Goal: Information Seeking & Learning: Learn about a topic

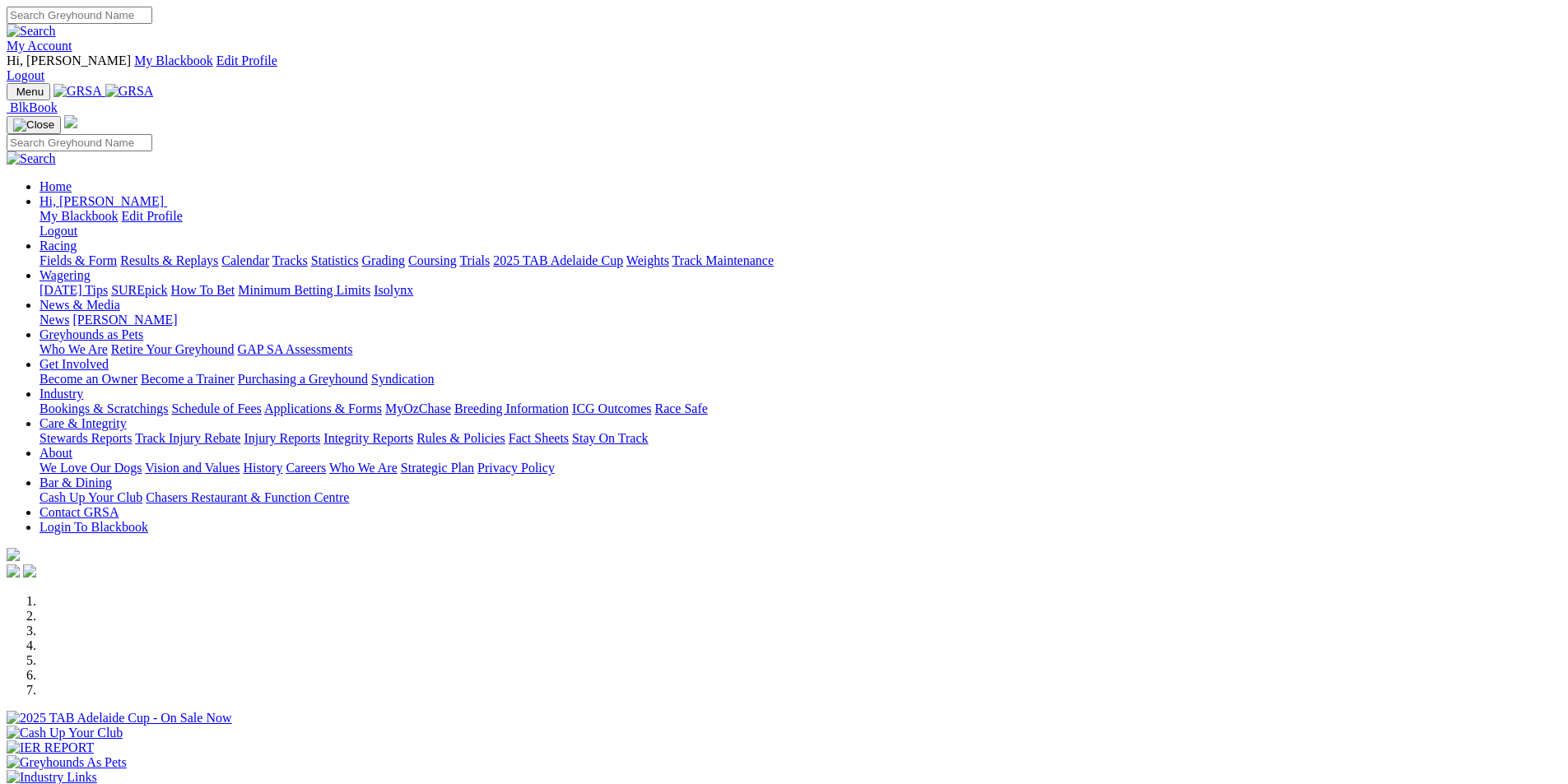
click at [218, 253] on link "Results & Replays" at bounding box center [169, 260] width 98 height 14
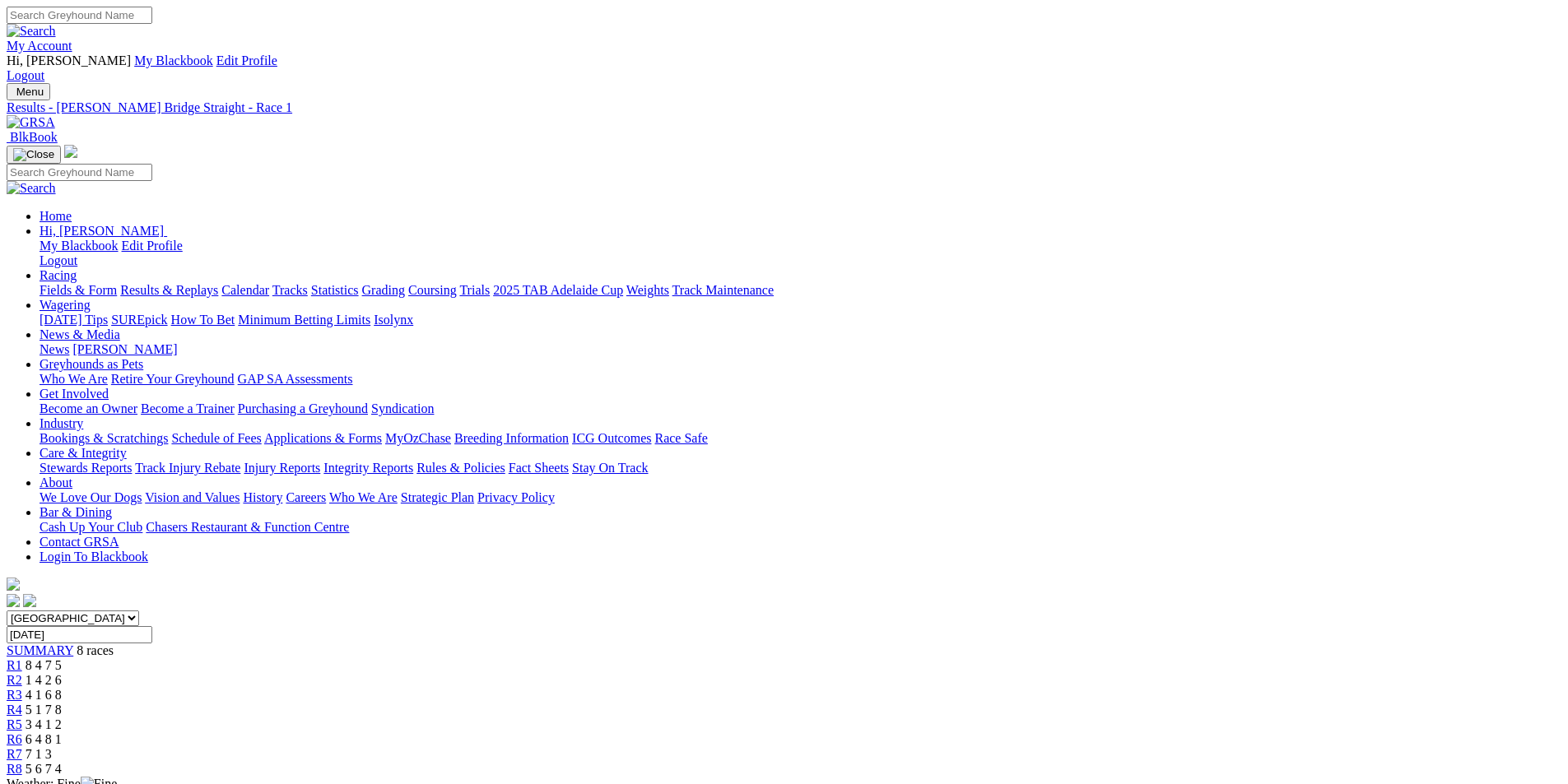
click at [62, 673] on span "1 4 2 6" at bounding box center [43, 680] width 36 height 14
click at [62, 688] on span "4 1 6 8" at bounding box center [43, 694] width 36 height 14
click at [62, 703] on span "5 1 7 8" at bounding box center [43, 709] width 36 height 14
click at [62, 717] on span "3 4 1 2" at bounding box center [43, 724] width 36 height 14
click at [62, 732] on span "6 4 8 1" at bounding box center [43, 739] width 36 height 14
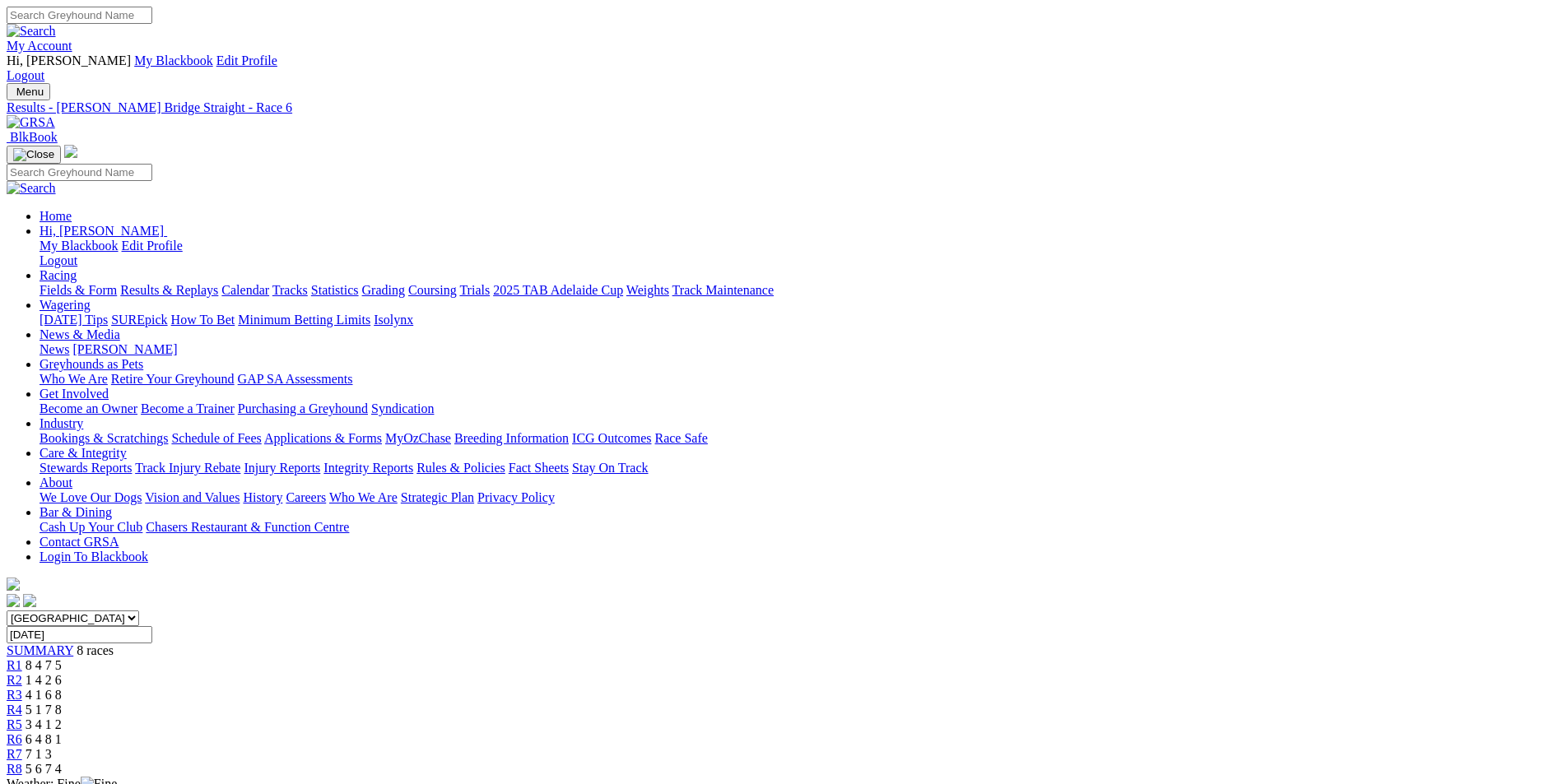
click at [52, 747] on span "7 1 3" at bounding box center [39, 753] width 26 height 14
click at [62, 762] on span "5 6 7 4" at bounding box center [43, 768] width 36 height 14
click at [62, 658] on span "8 4 7 5" at bounding box center [43, 665] width 36 height 14
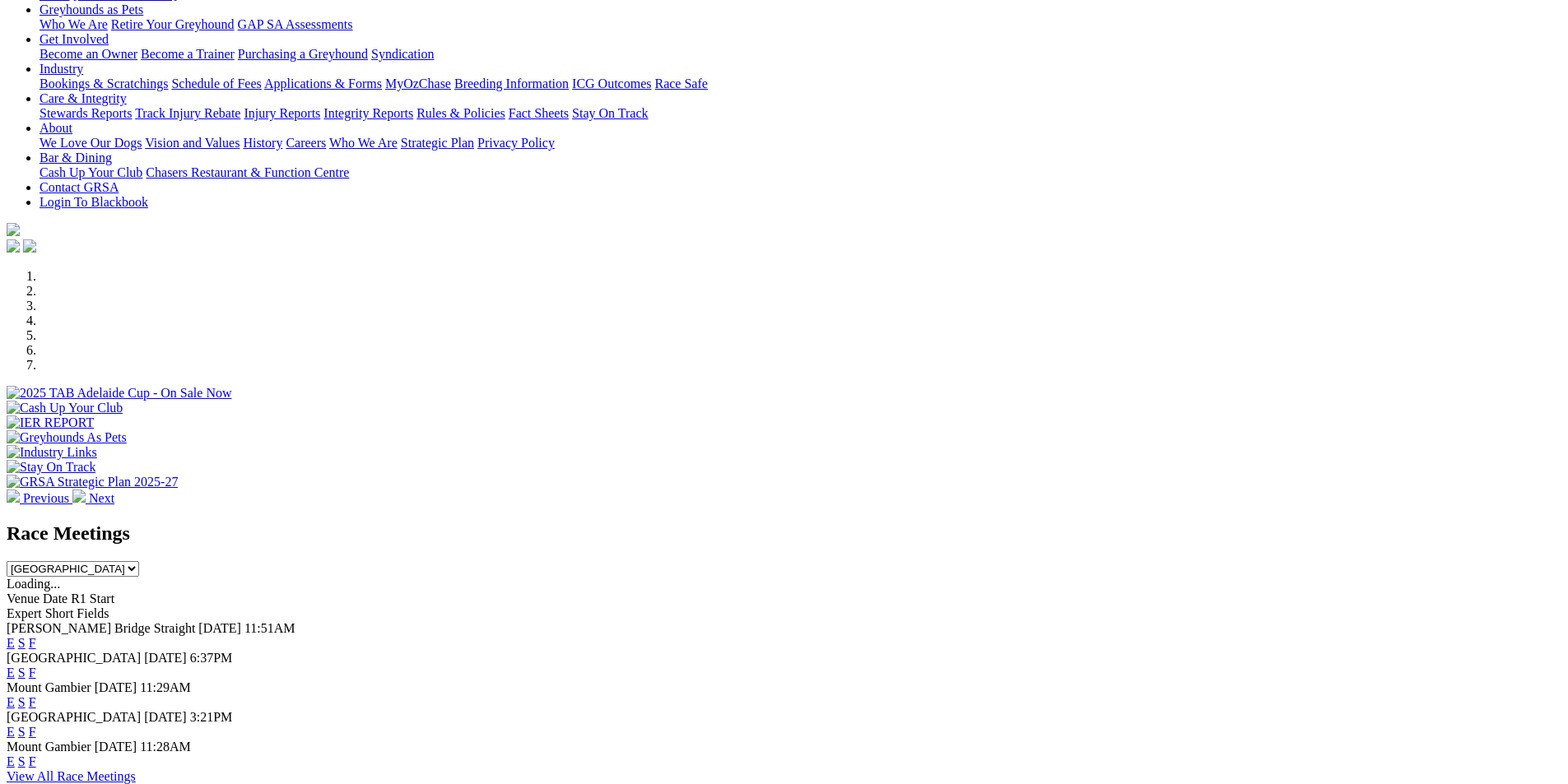
scroll to position [379, 0]
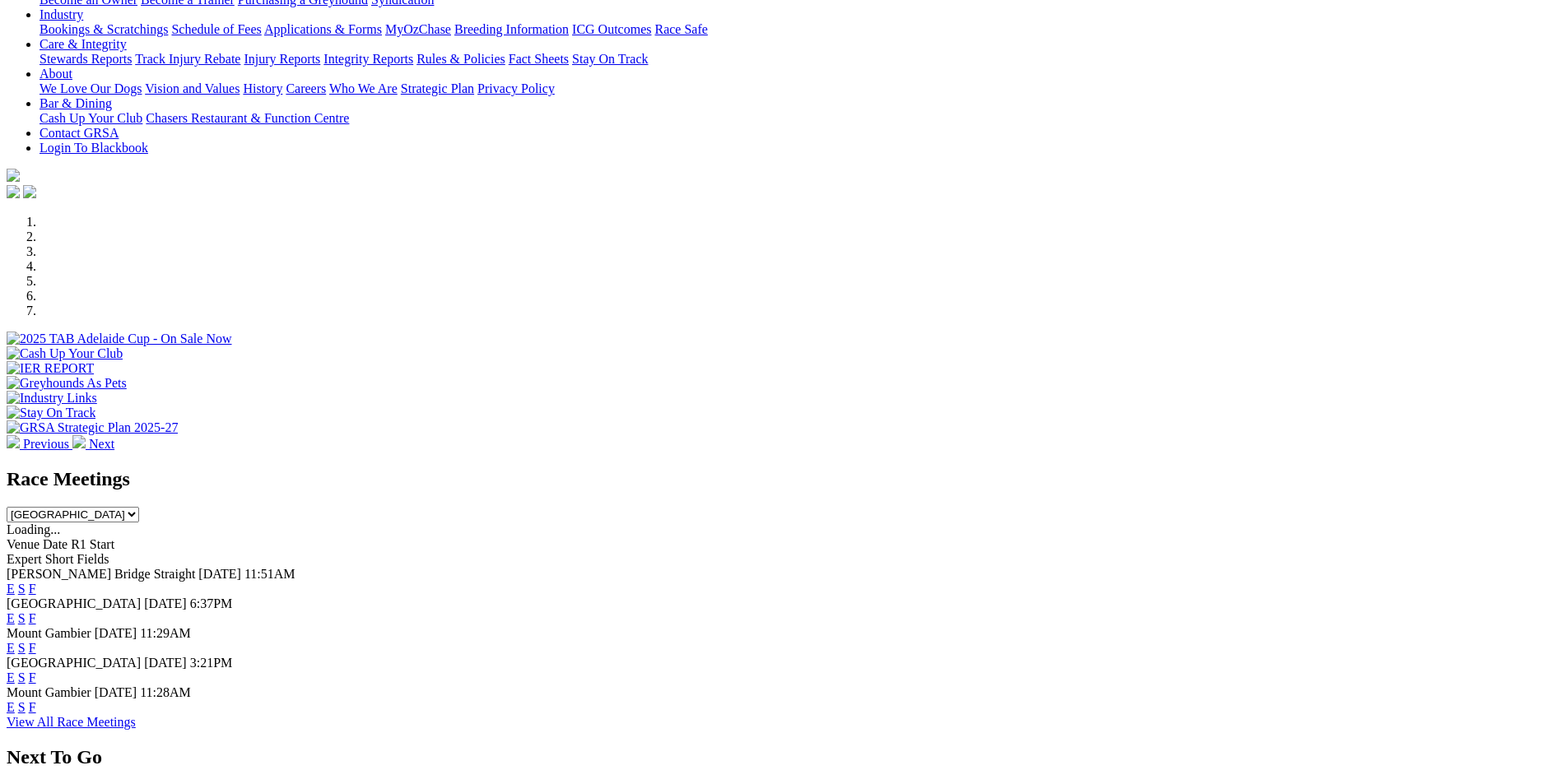
click at [36, 611] on link "F" at bounding box center [32, 618] width 7 height 14
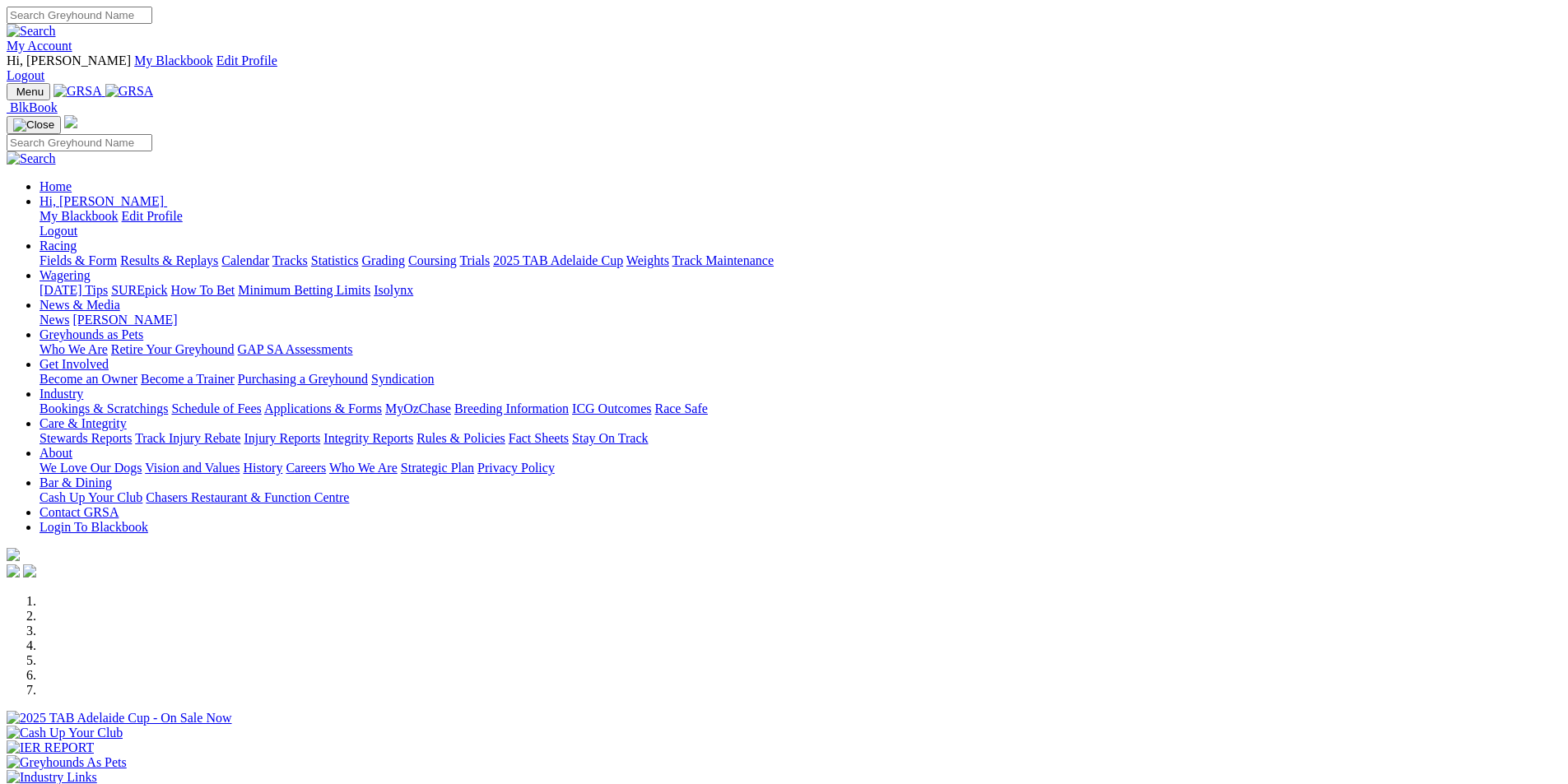
drag, startPoint x: 1567, startPoint y: 140, endPoint x: 1579, endPoint y: 224, distance: 84.9
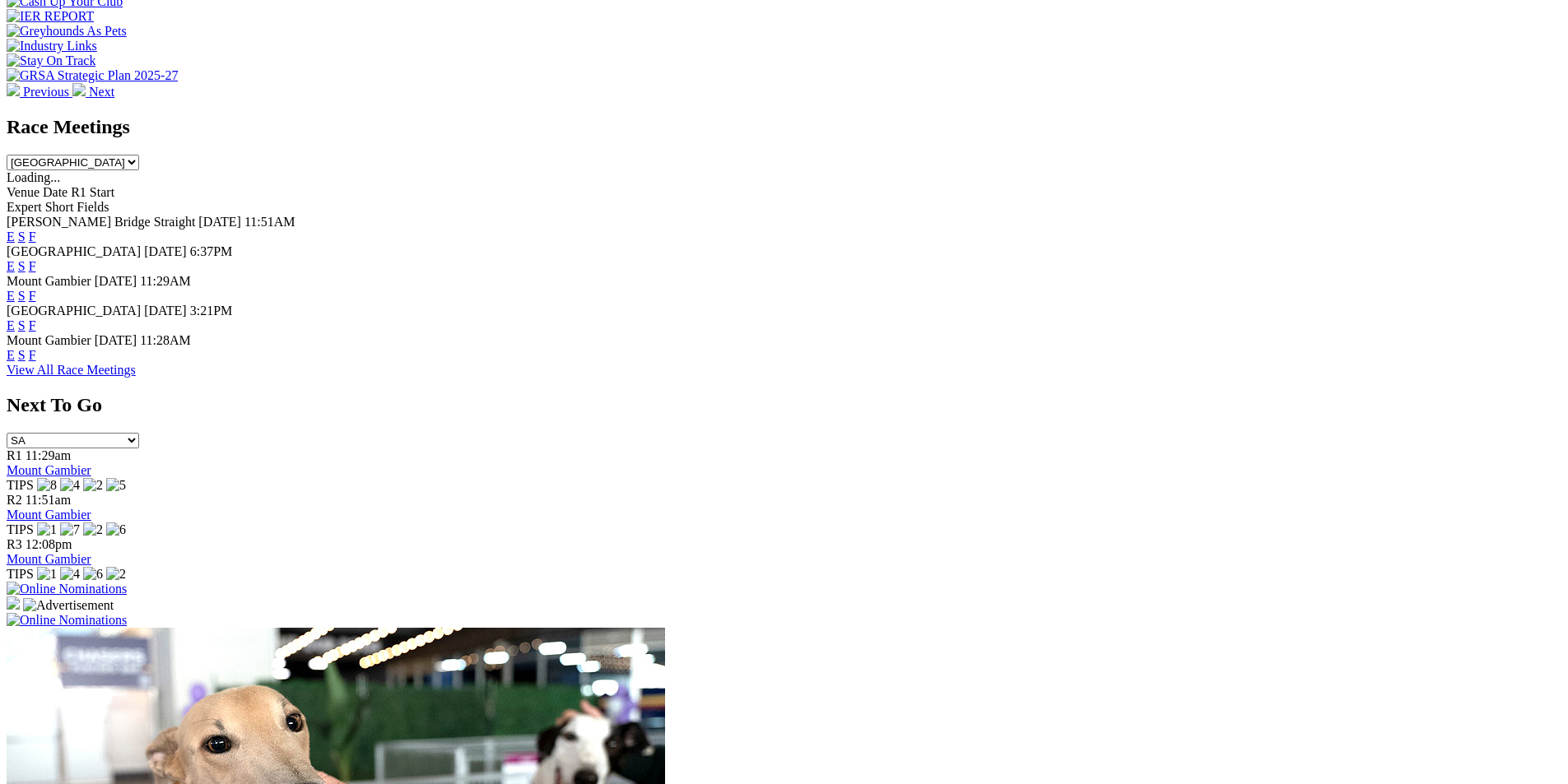
scroll to position [737, 0]
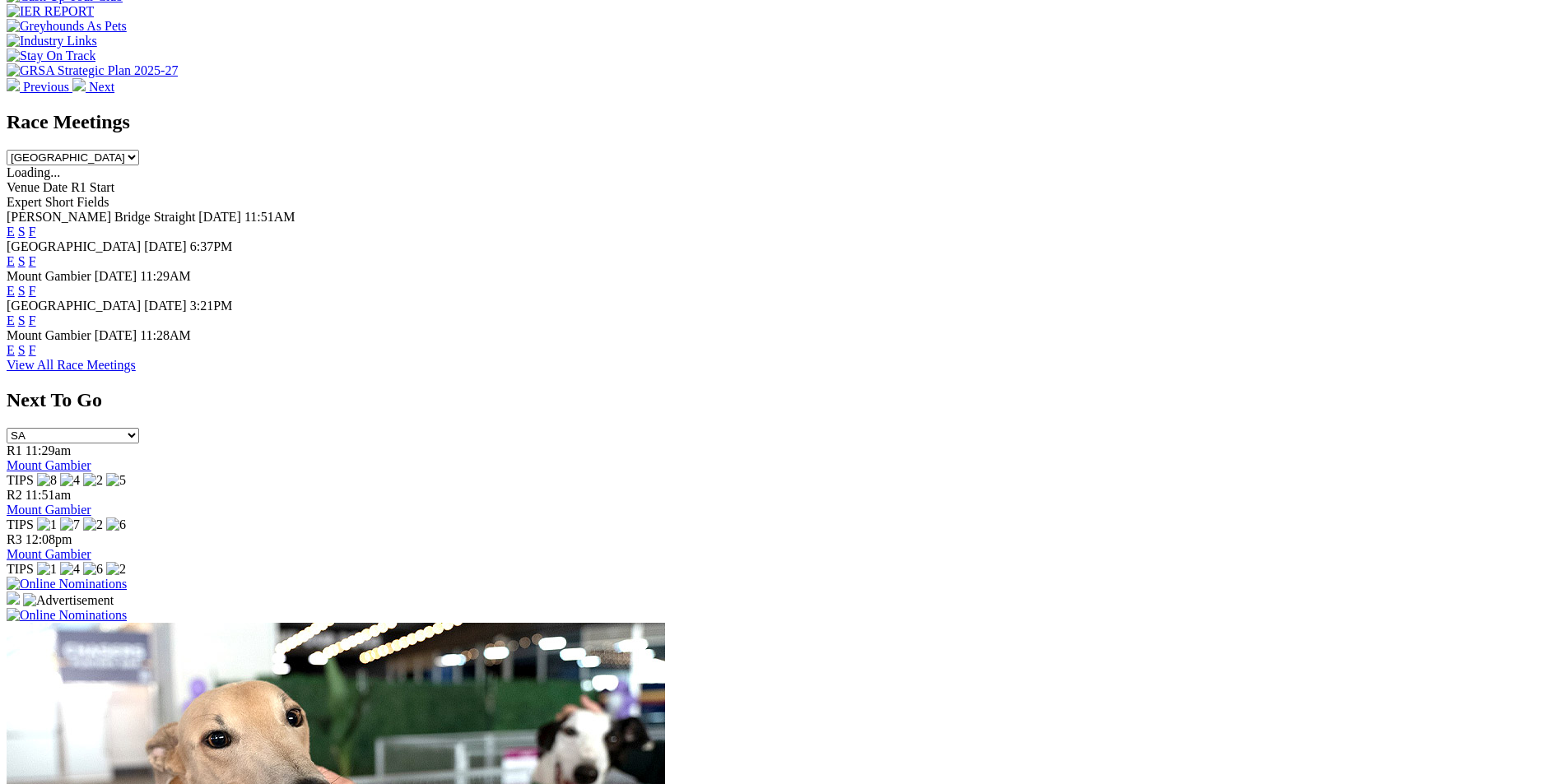
click at [15, 254] on link "E" at bounding box center [10, 261] width 8 height 14
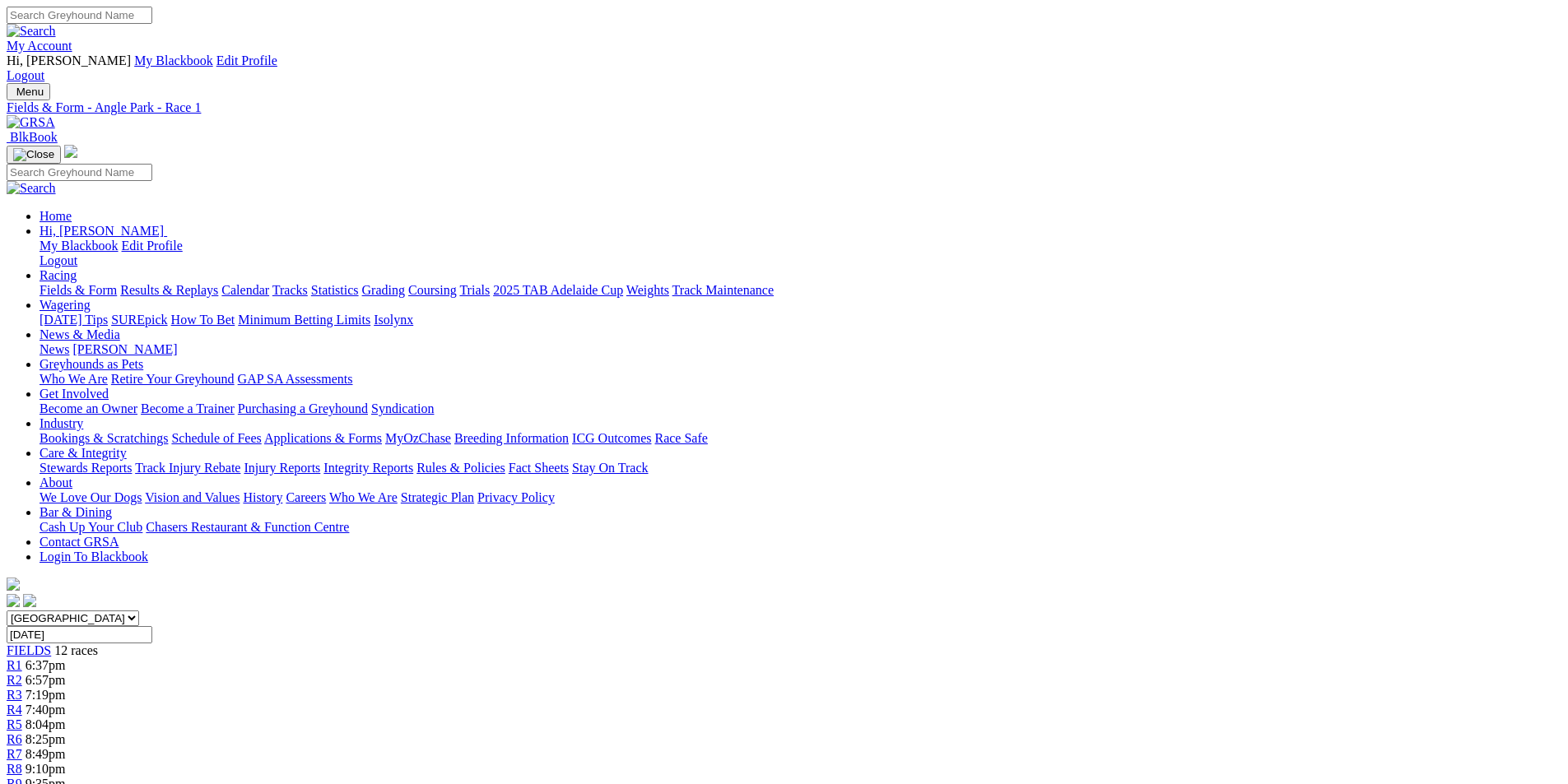
click at [66, 673] on span "6:57pm" at bounding box center [46, 680] width 41 height 14
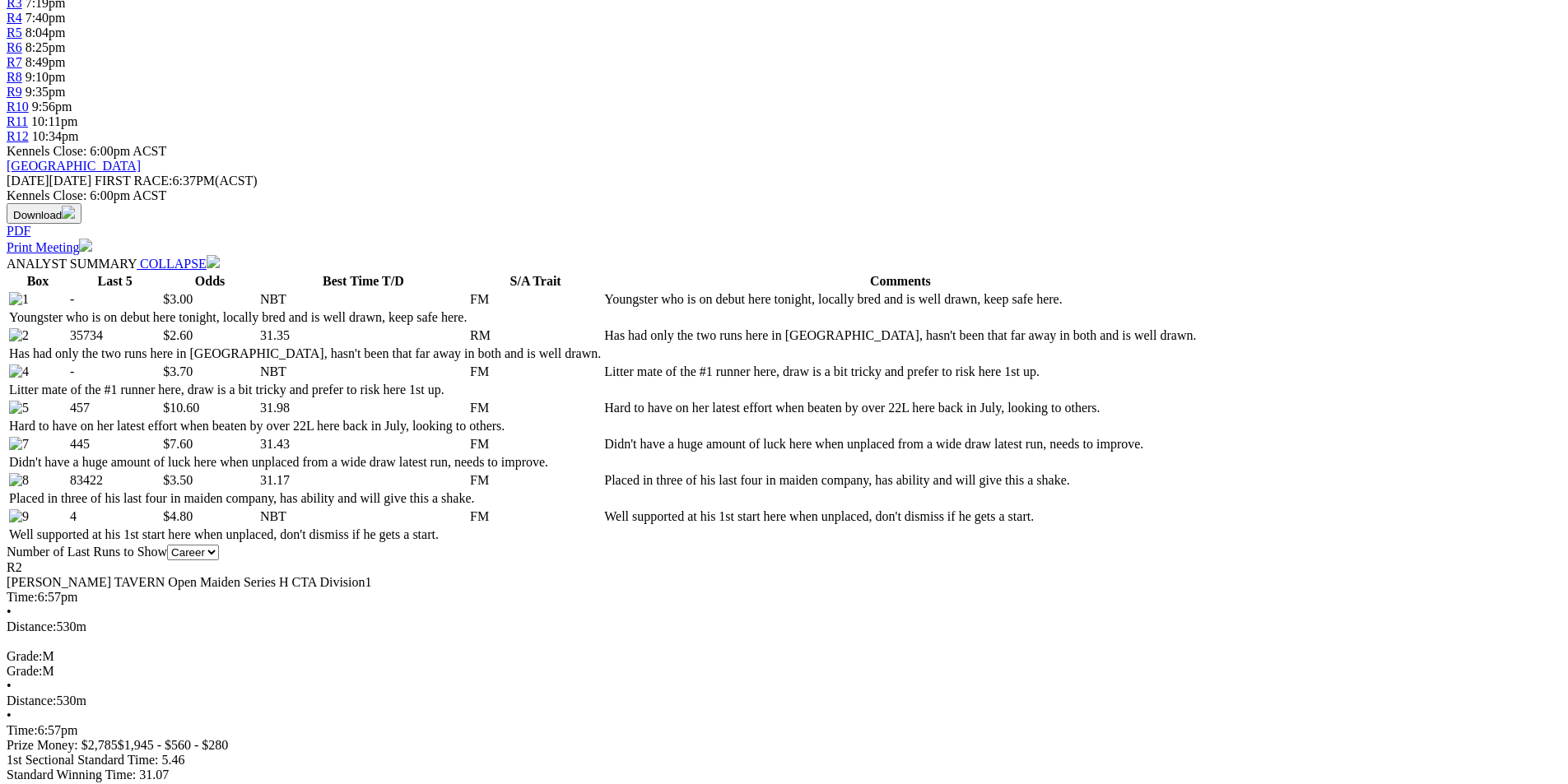
scroll to position [700, 0]
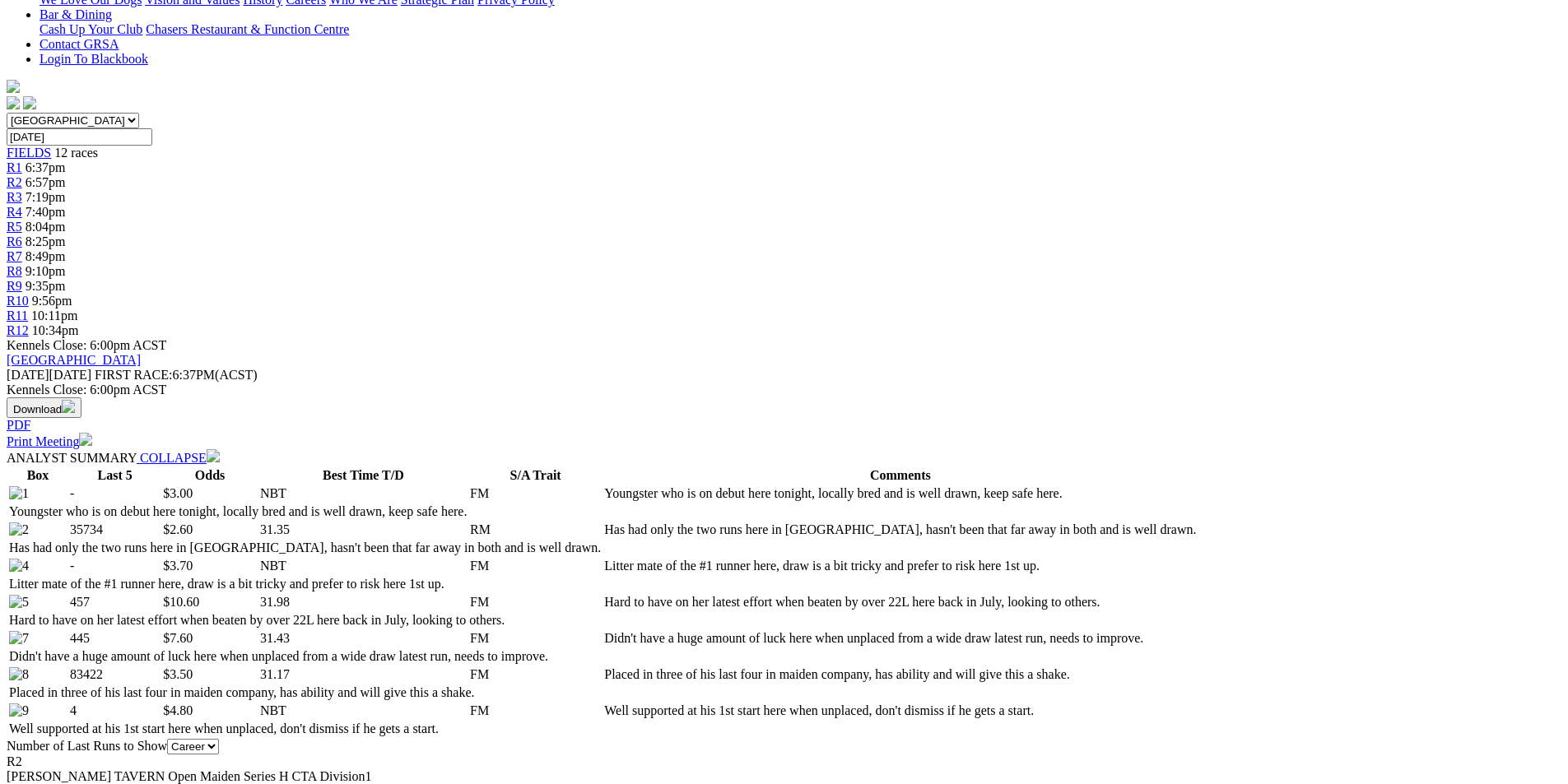
scroll to position [0, 0]
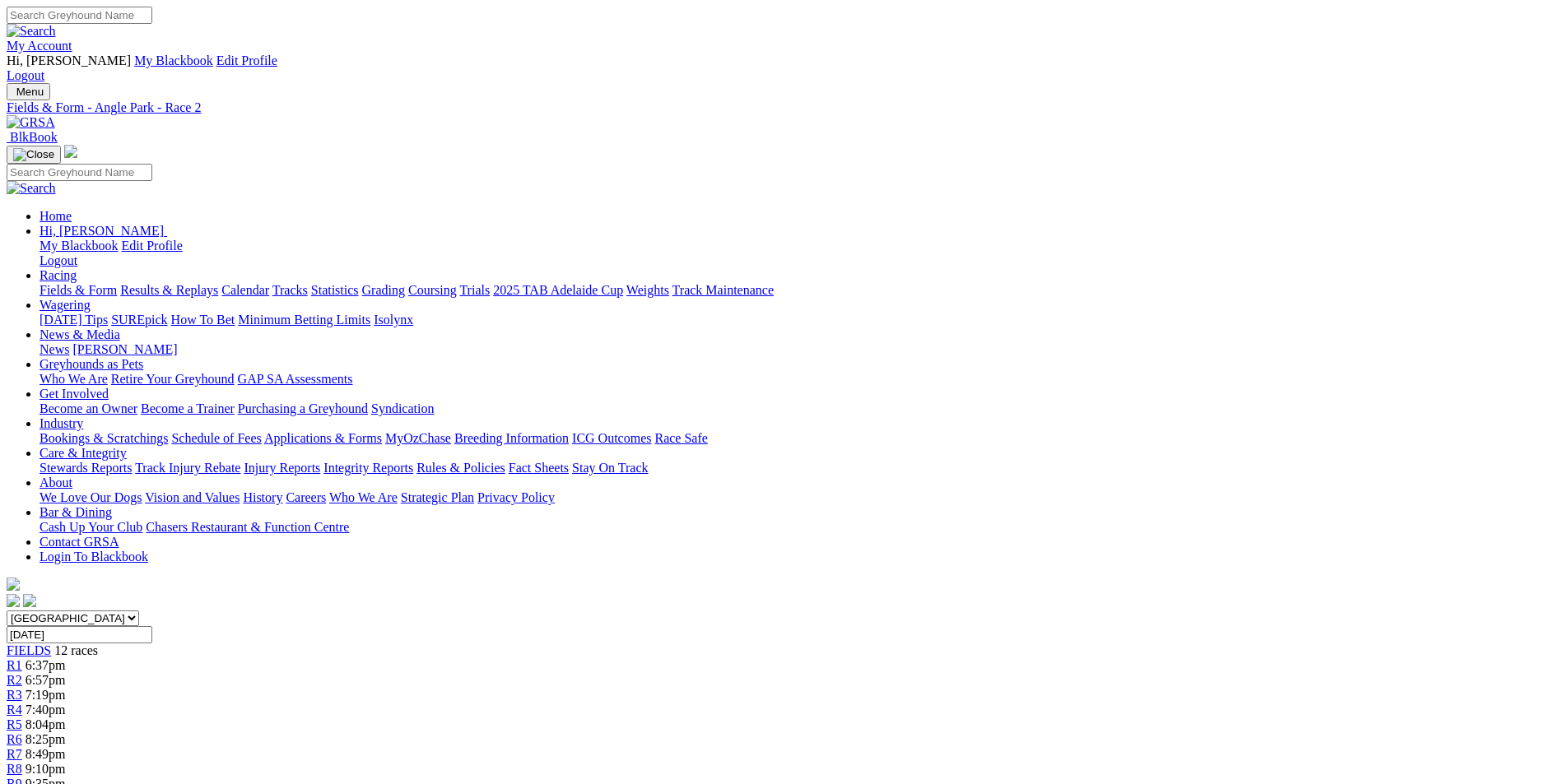
click at [66, 688] on span "7:19pm" at bounding box center [46, 694] width 41 height 14
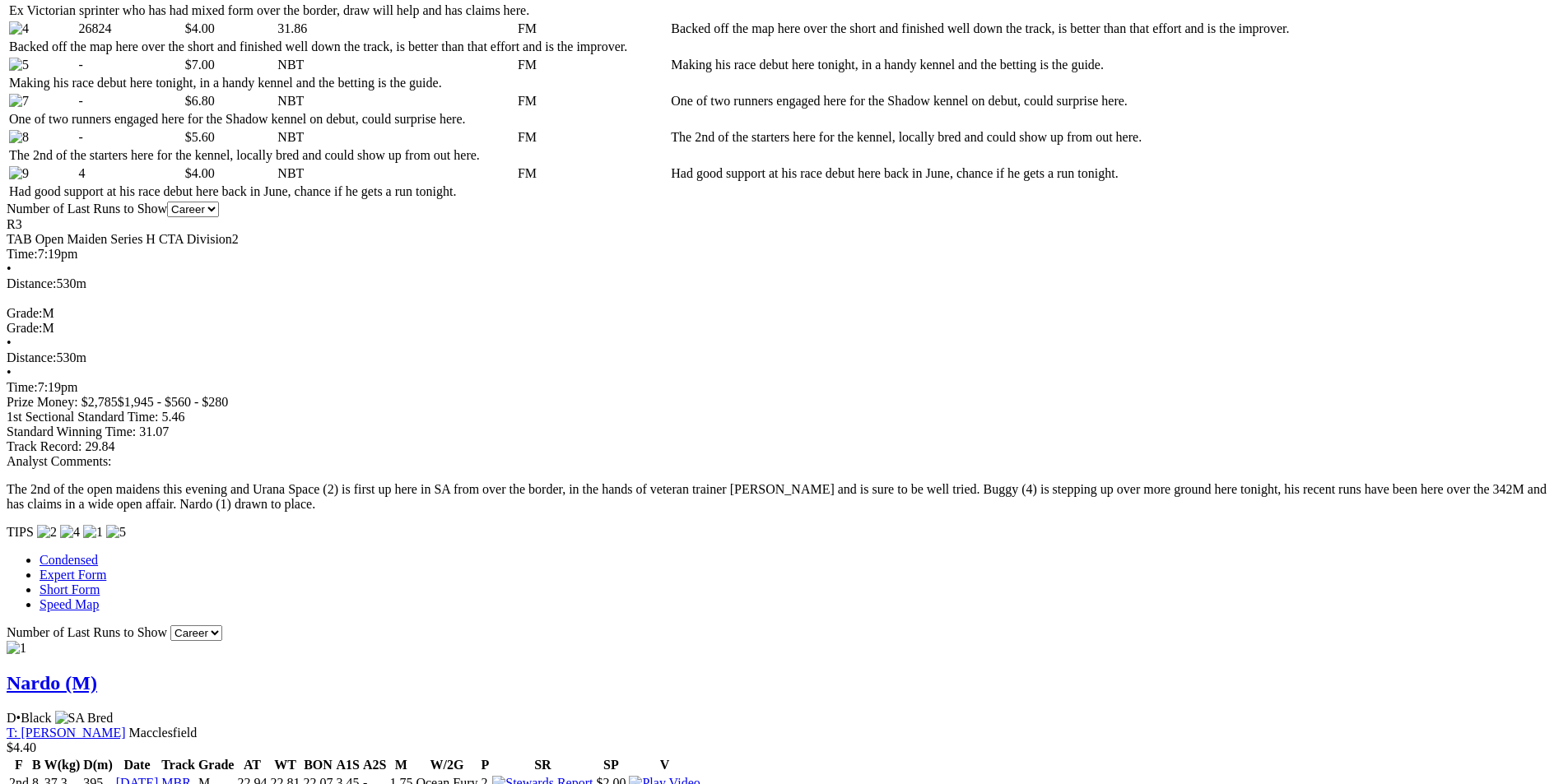
scroll to position [1046, 0]
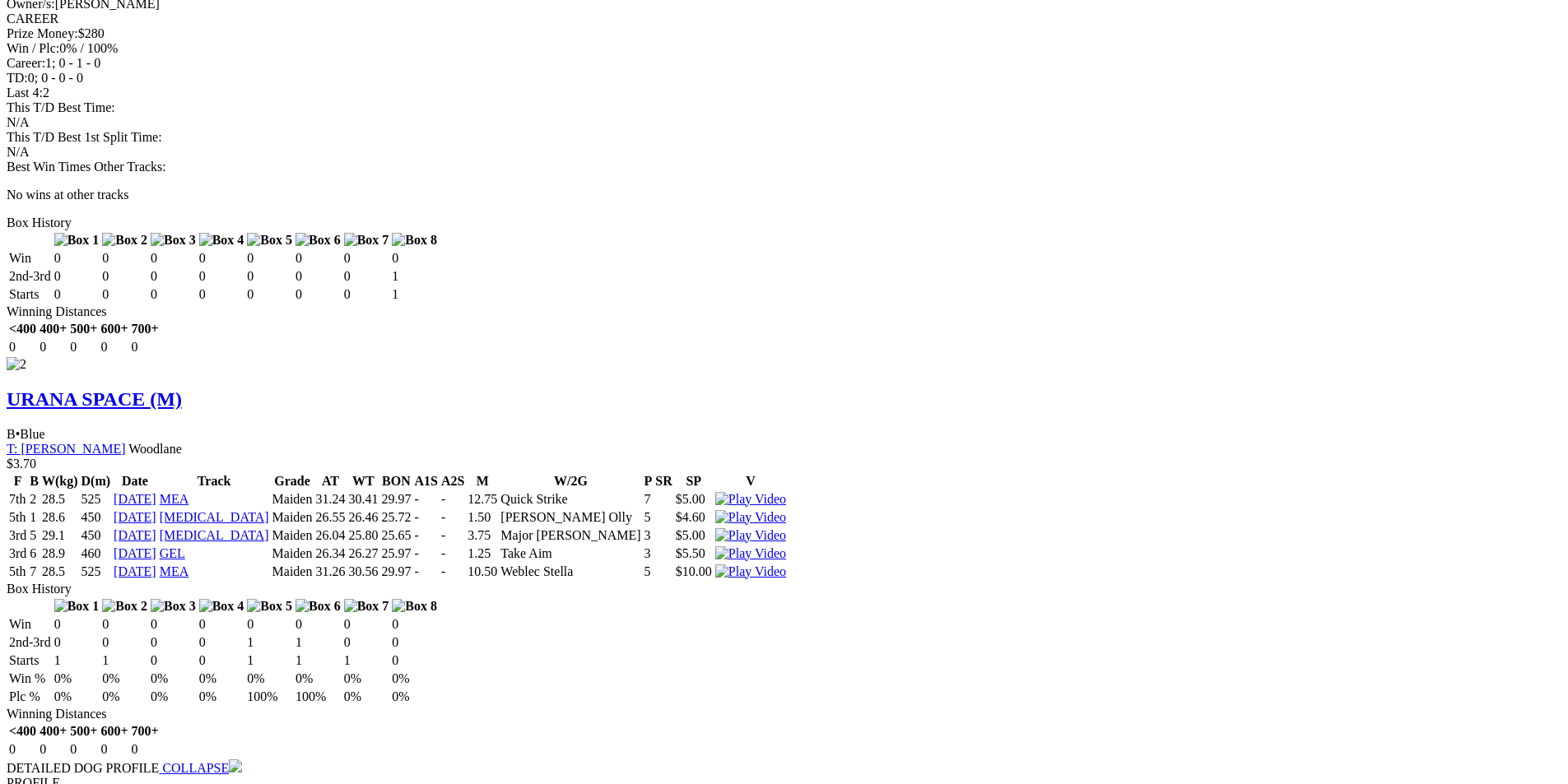
scroll to position [2098, 0]
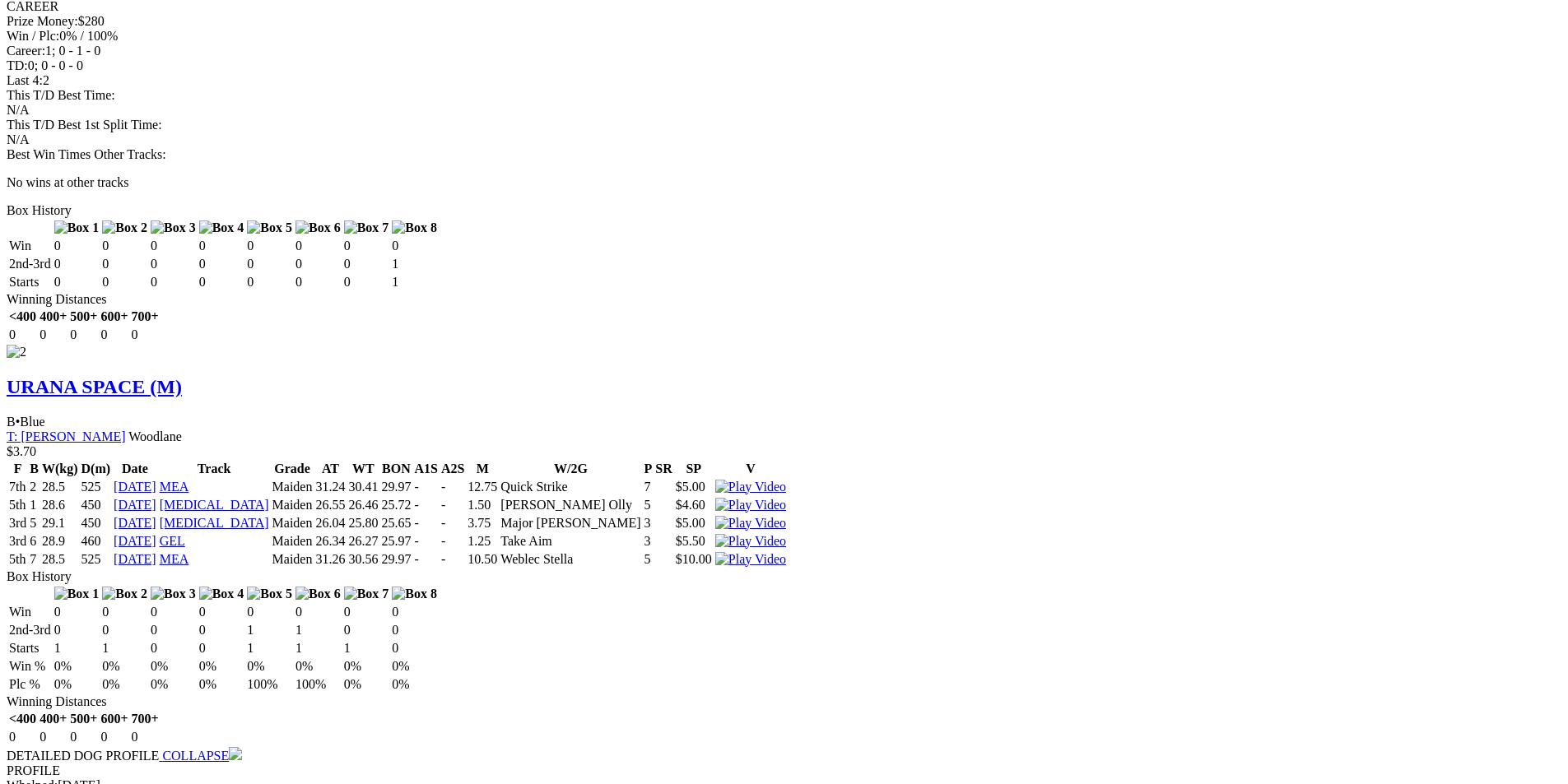
drag, startPoint x: 1567, startPoint y: 480, endPoint x: 1575, endPoint y: 198, distance: 282.1
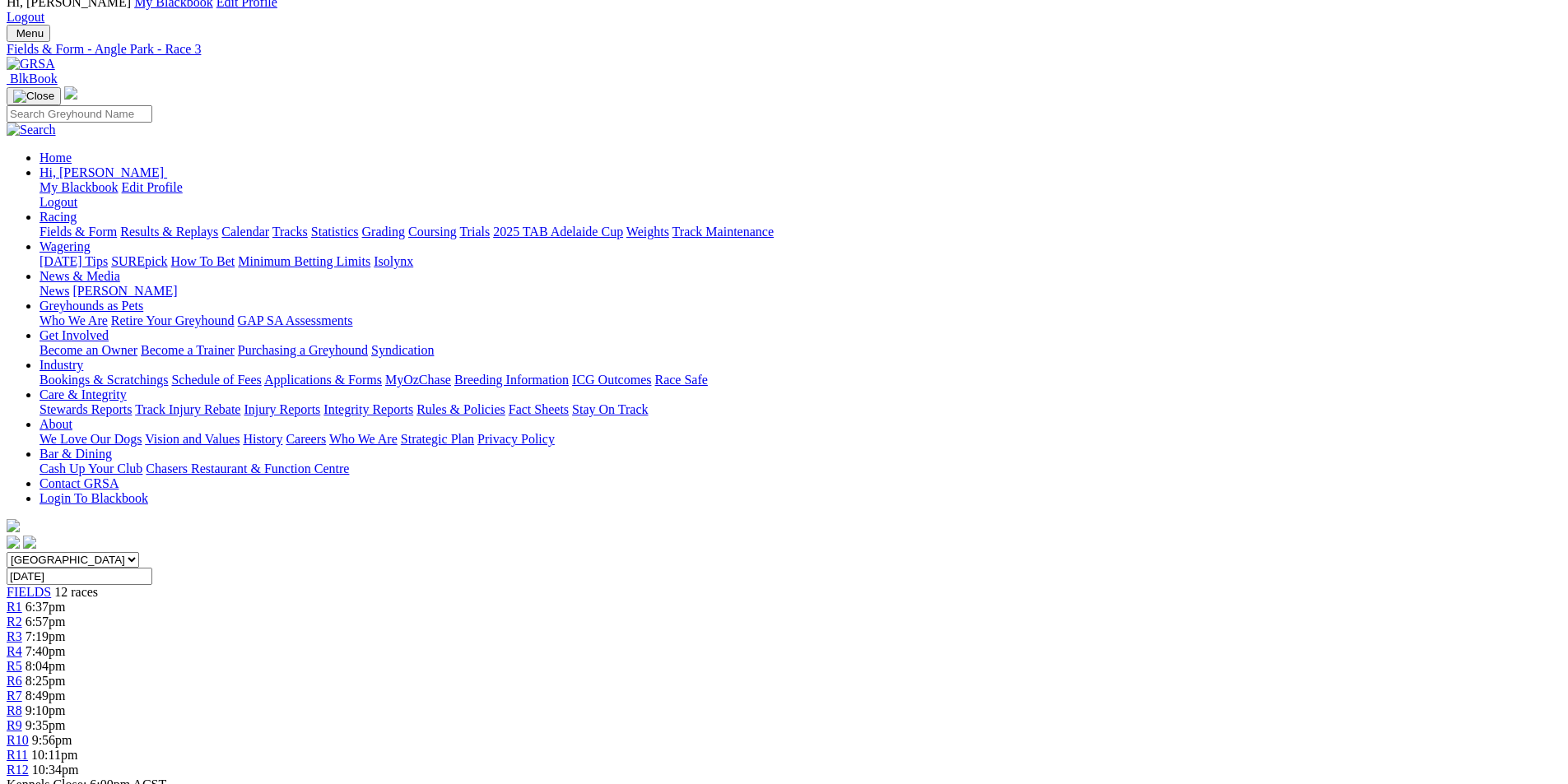
scroll to position [0, 0]
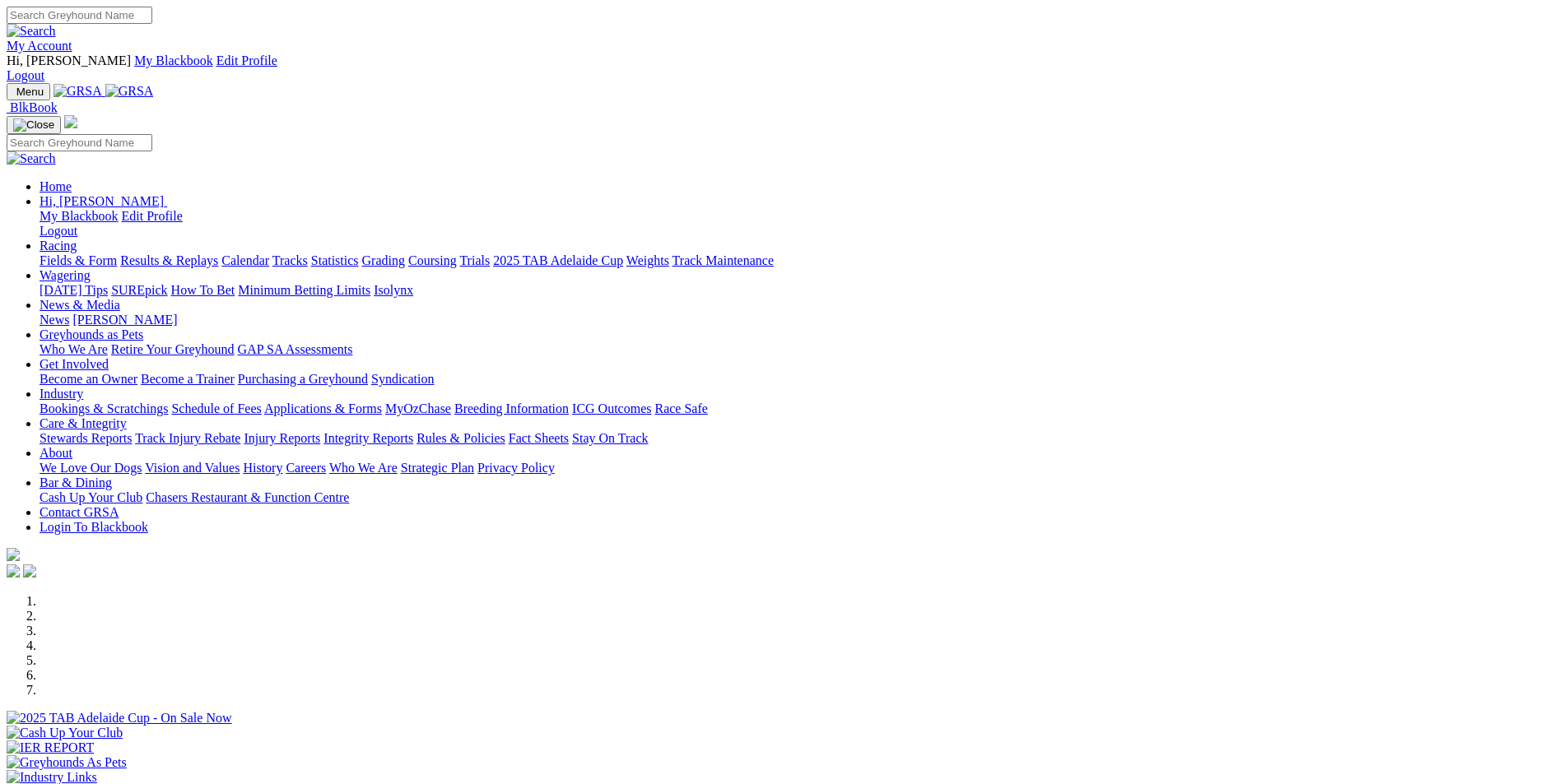
click at [359, 253] on link "Statistics" at bounding box center [335, 260] width 48 height 14
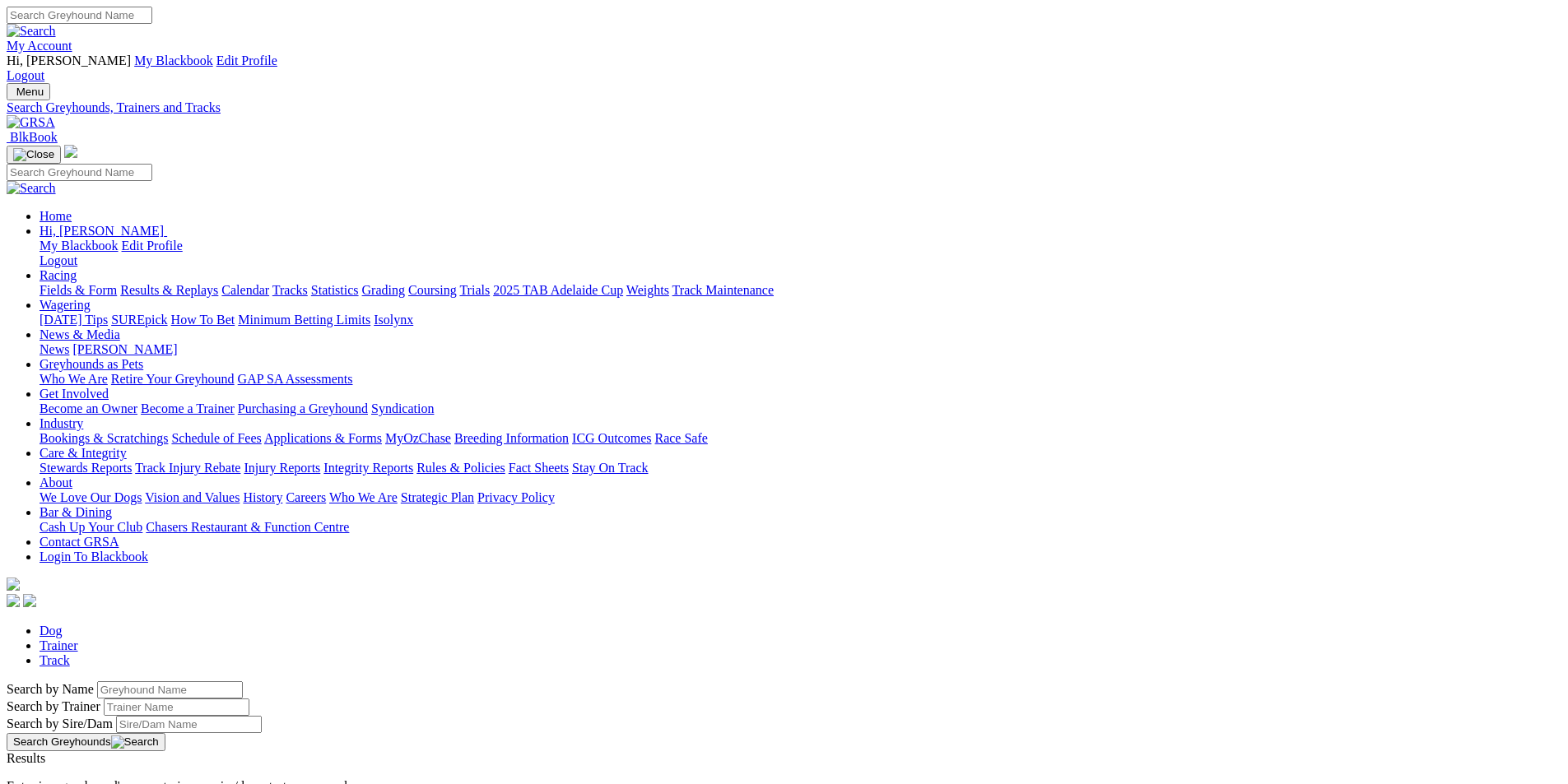
click at [243, 681] on input "Search by Greyhound name" at bounding box center [170, 690] width 146 height 18
type input "freaky tears"
click at [165, 733] on button "Search Greyhounds" at bounding box center [86, 742] width 159 height 18
click at [75, 766] on link "Freaky Tears" at bounding box center [41, 773] width 68 height 14
drag, startPoint x: 343, startPoint y: 279, endPoint x: 207, endPoint y: 278, distance: 136.0
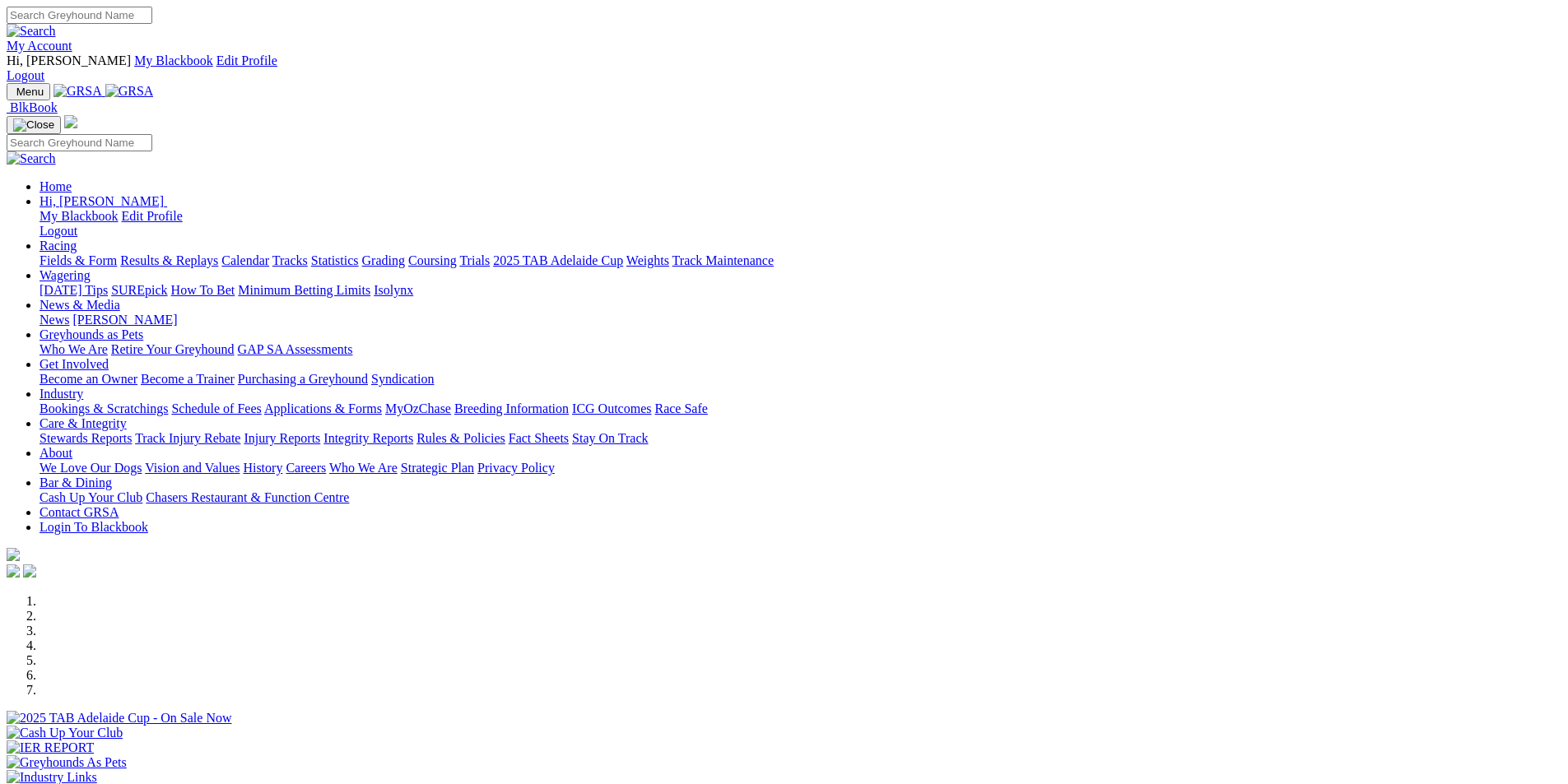
click at [359, 253] on link "Statistics" at bounding box center [335, 260] width 48 height 14
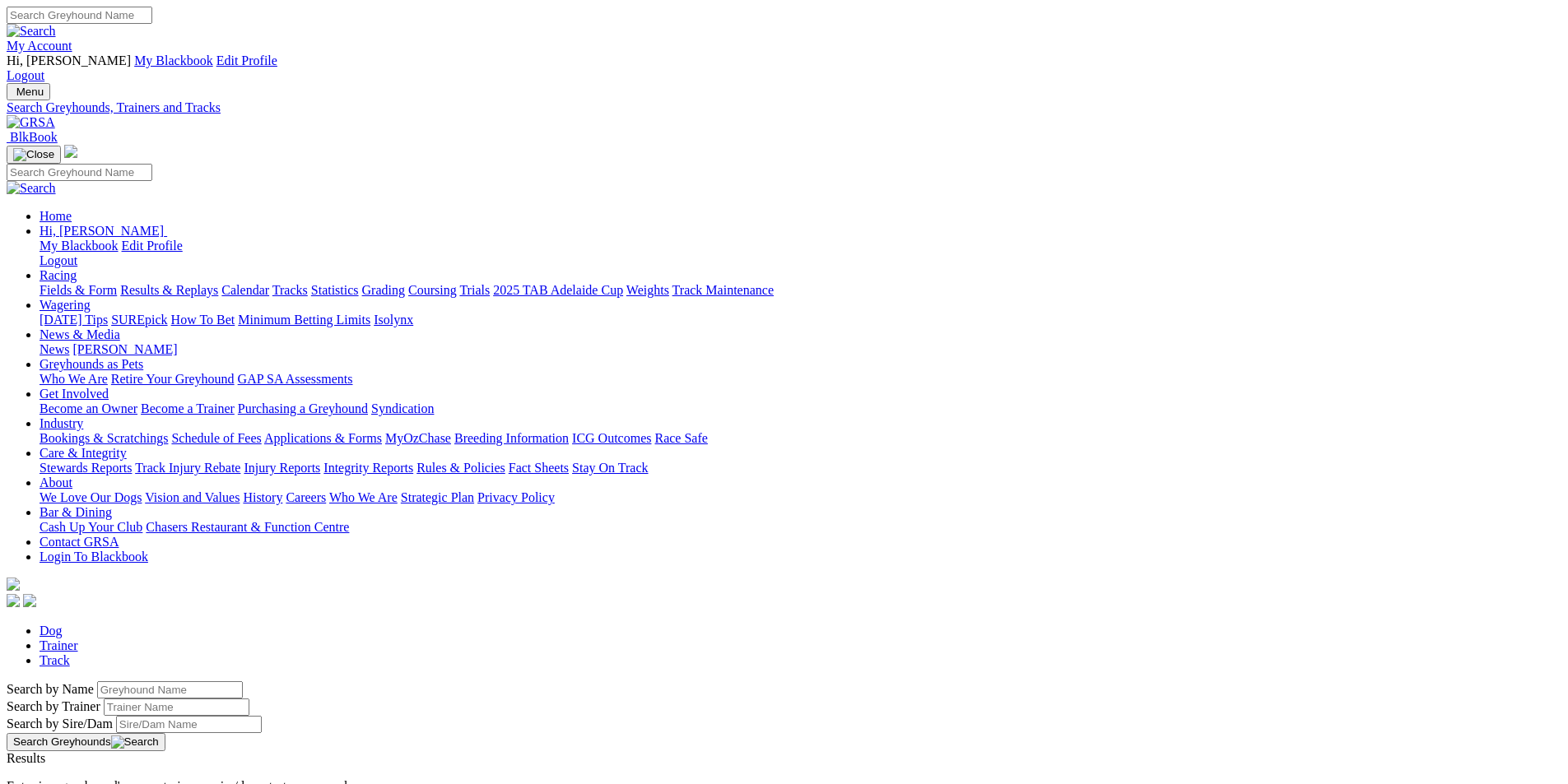
click at [243, 681] on input "Search by Greyhound name" at bounding box center [170, 690] width 146 height 18
type input "pin up"
click at [165, 733] on button "Search Greyhounds" at bounding box center [86, 742] width 159 height 18
drag, startPoint x: 328, startPoint y: 279, endPoint x: 262, endPoint y: 273, distance: 66.3
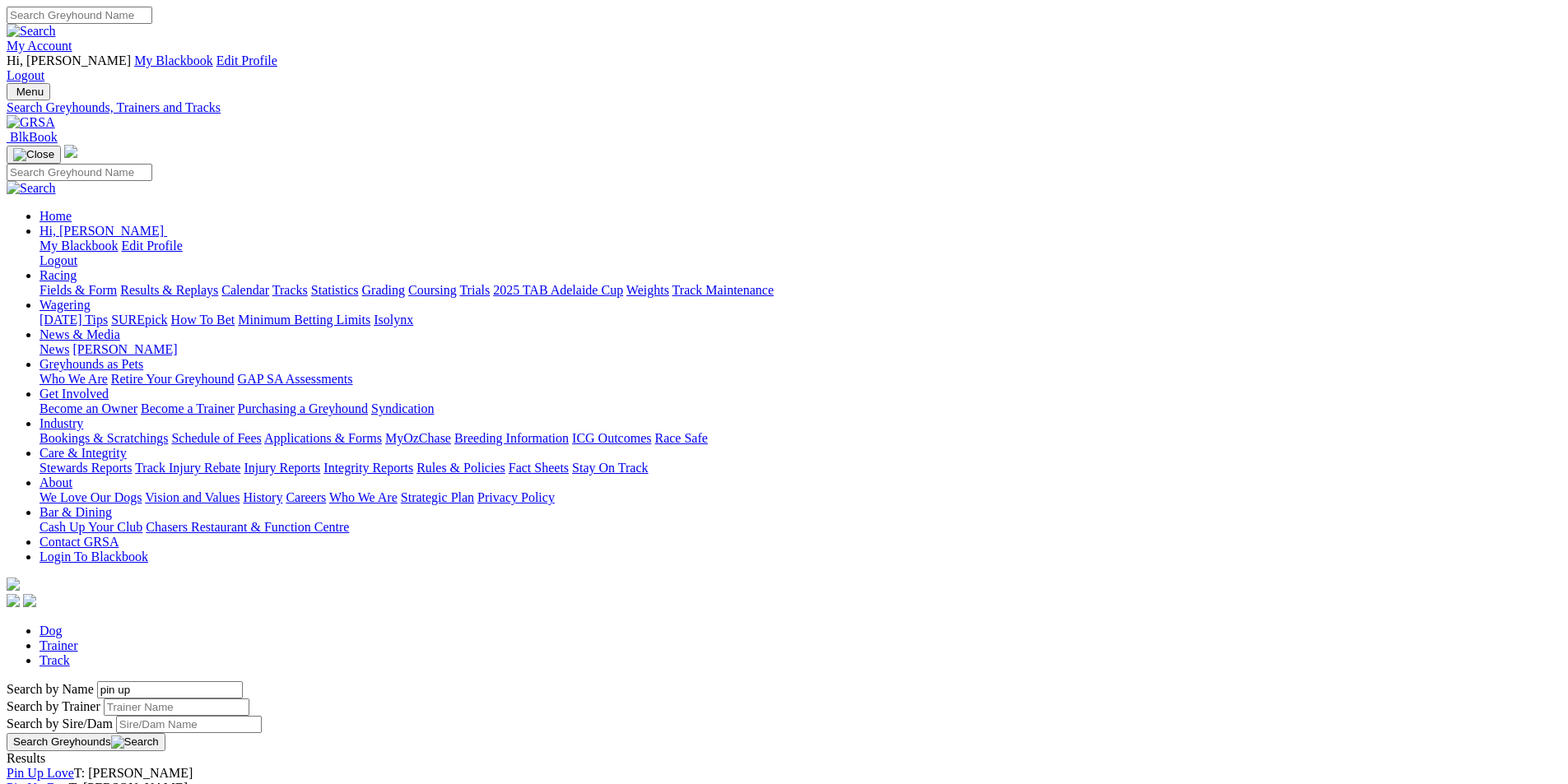
click at [262, 681] on div "Search by Name pin up Search by Trainer Search by Sire/Dam Search Greyhounds" at bounding box center [783, 717] width 1554 height 70
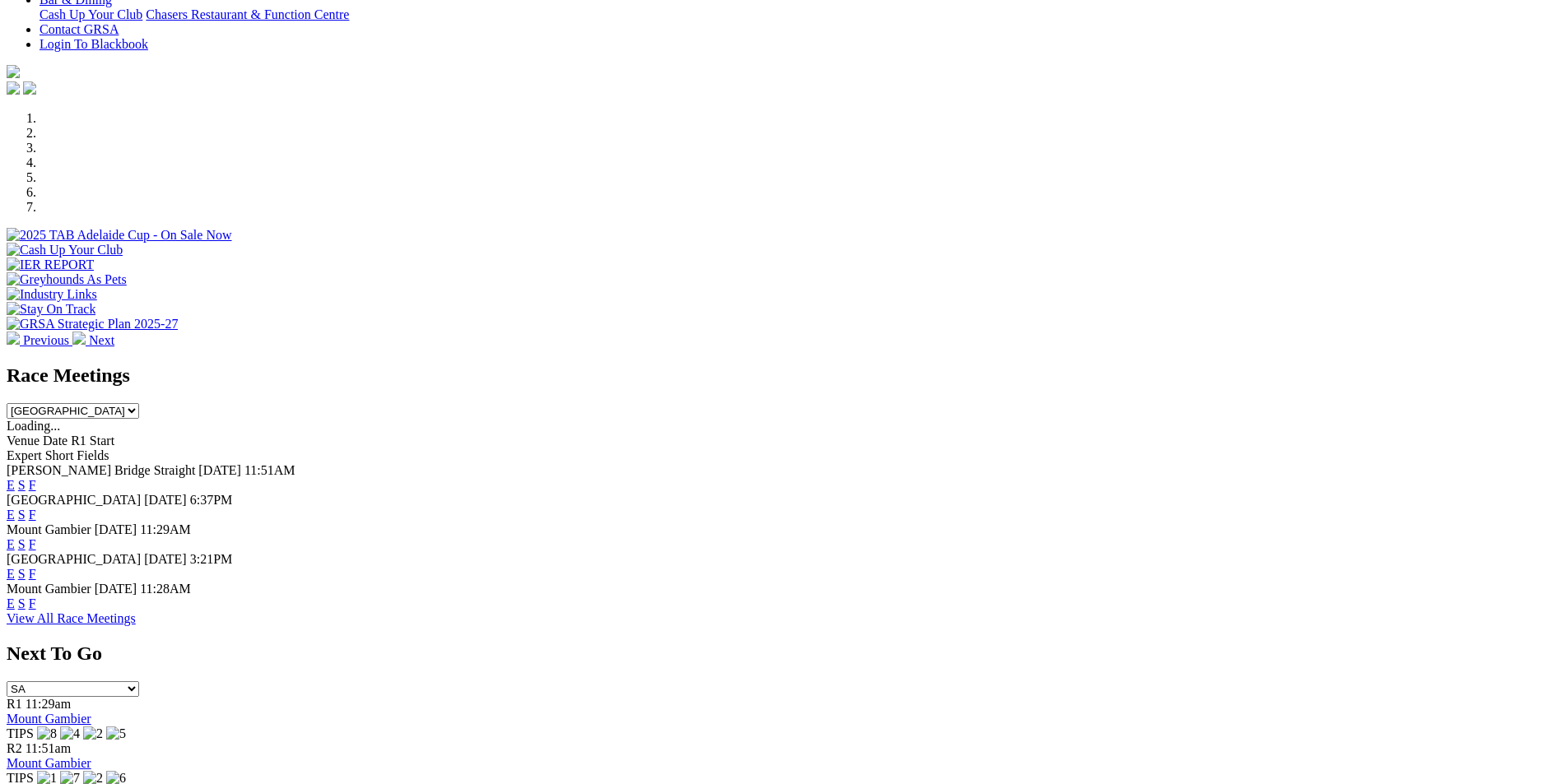
scroll to position [492, 0]
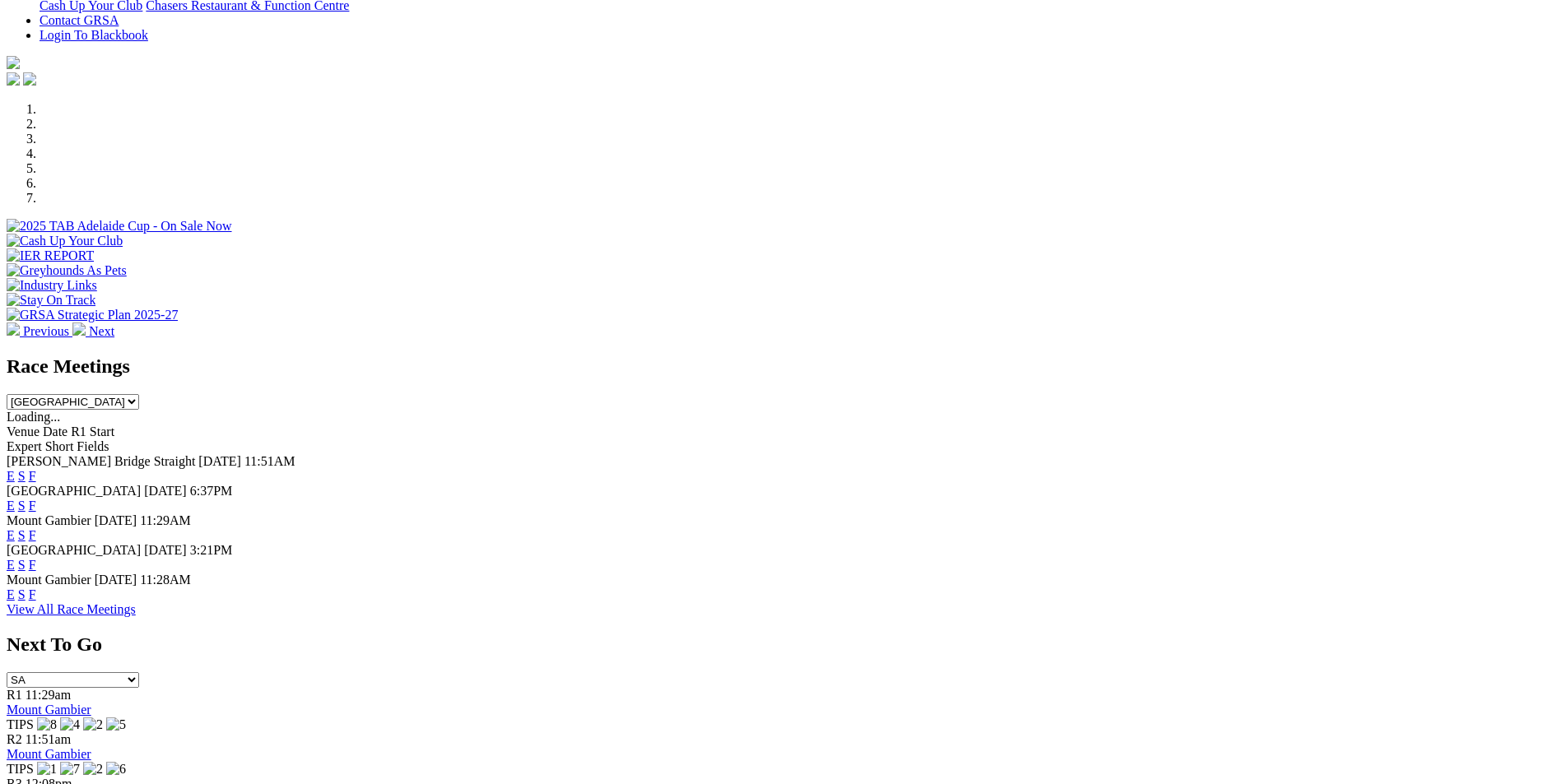
click at [15, 498] on link "E" at bounding box center [10, 505] width 8 height 14
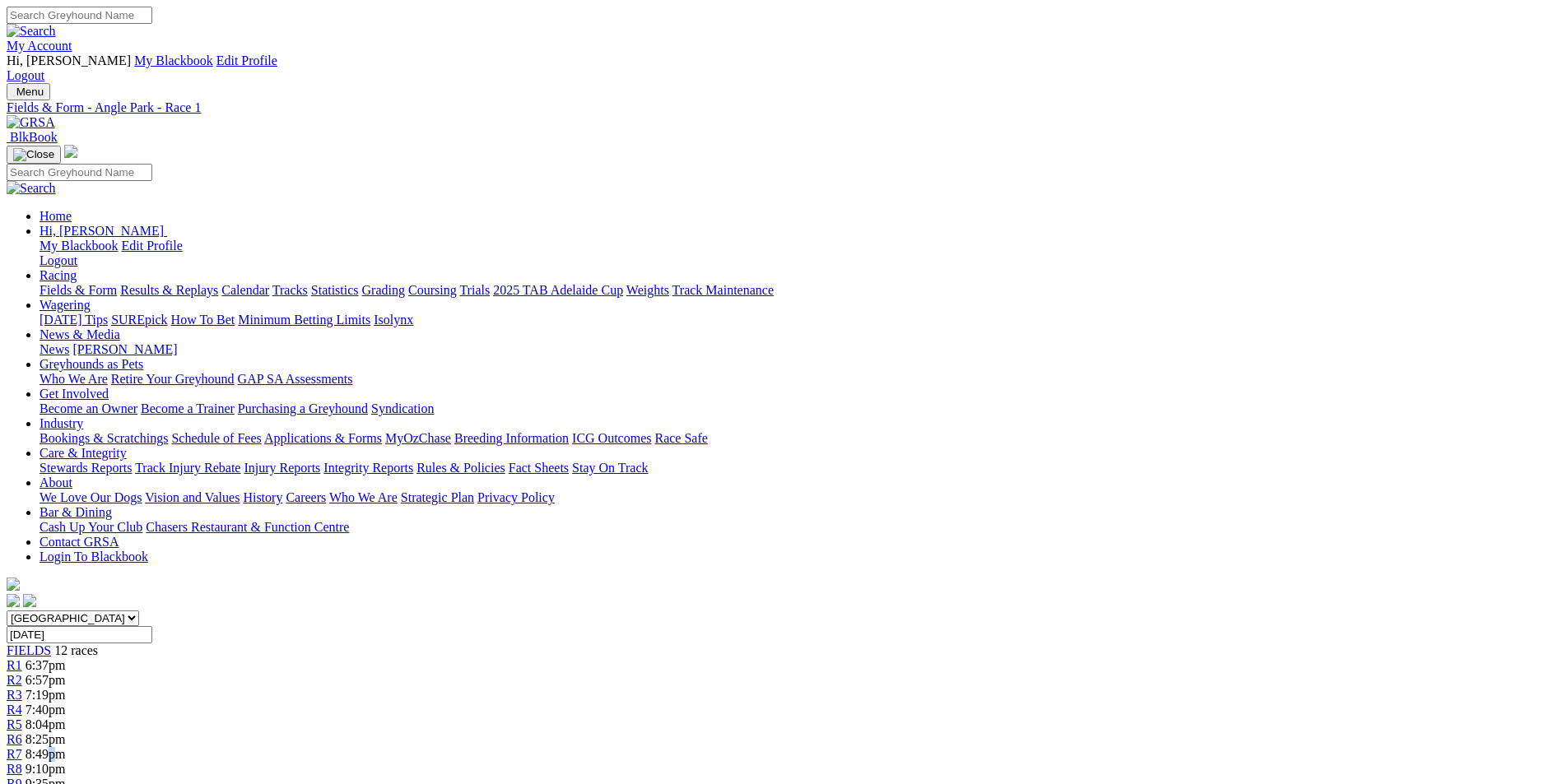
click at [66, 747] on span "8:49pm" at bounding box center [46, 753] width 41 height 14
click at [22, 747] on span "R7" at bounding box center [14, 753] width 16 height 14
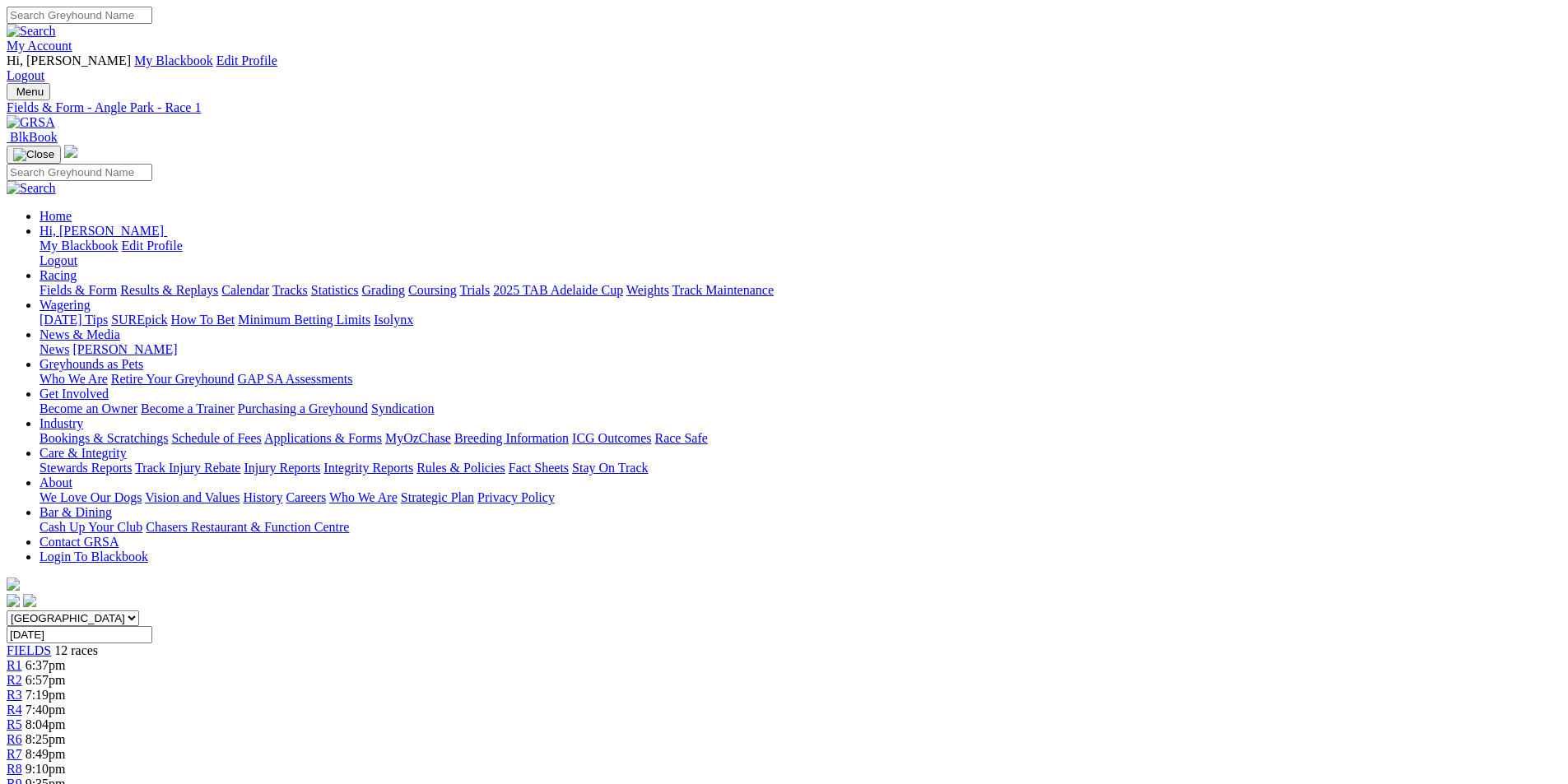
click at [1100, 783] on div "R10 9:56pm" at bounding box center [783, 799] width 1554 height 15
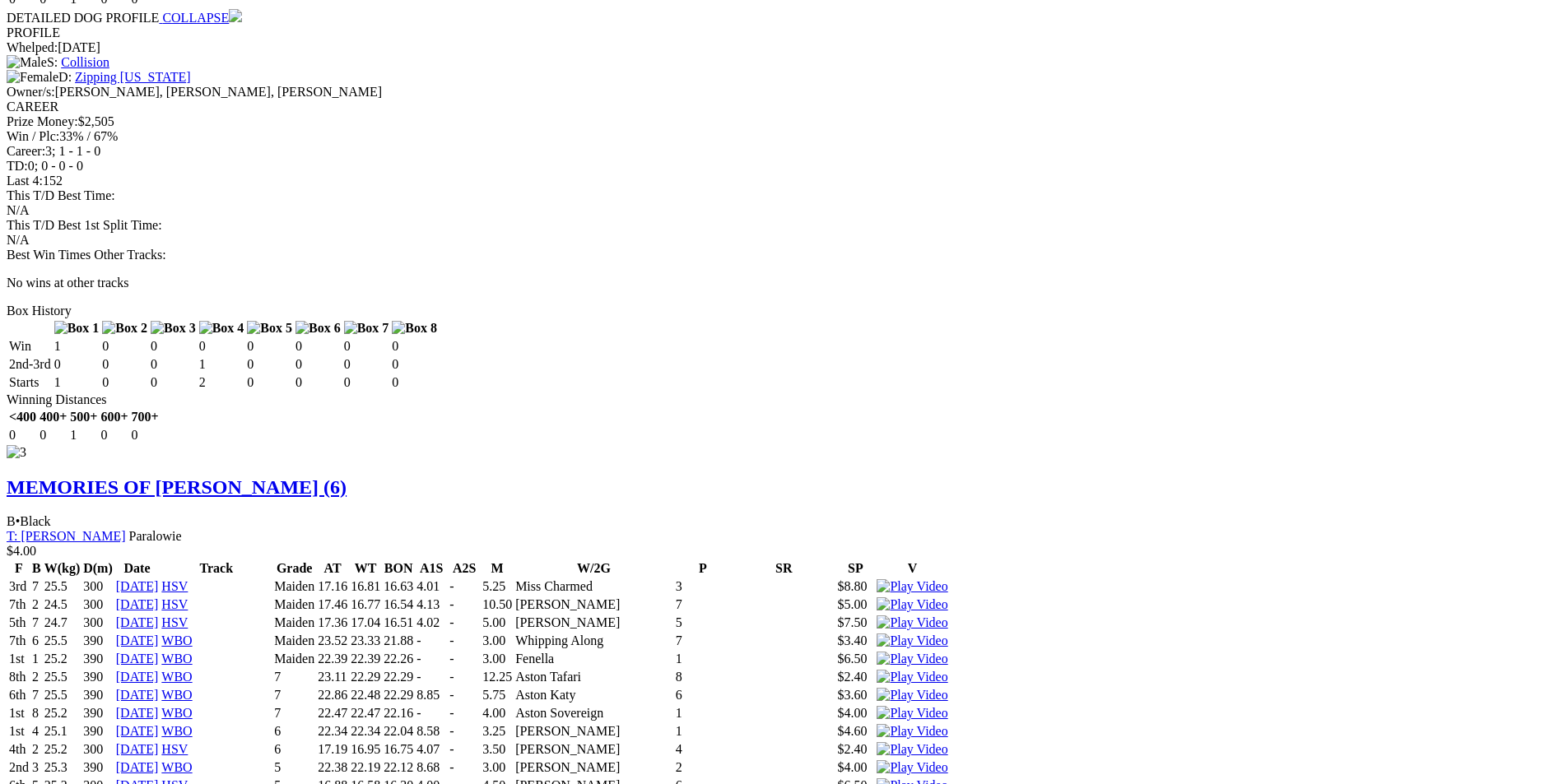
scroll to position [3207, 0]
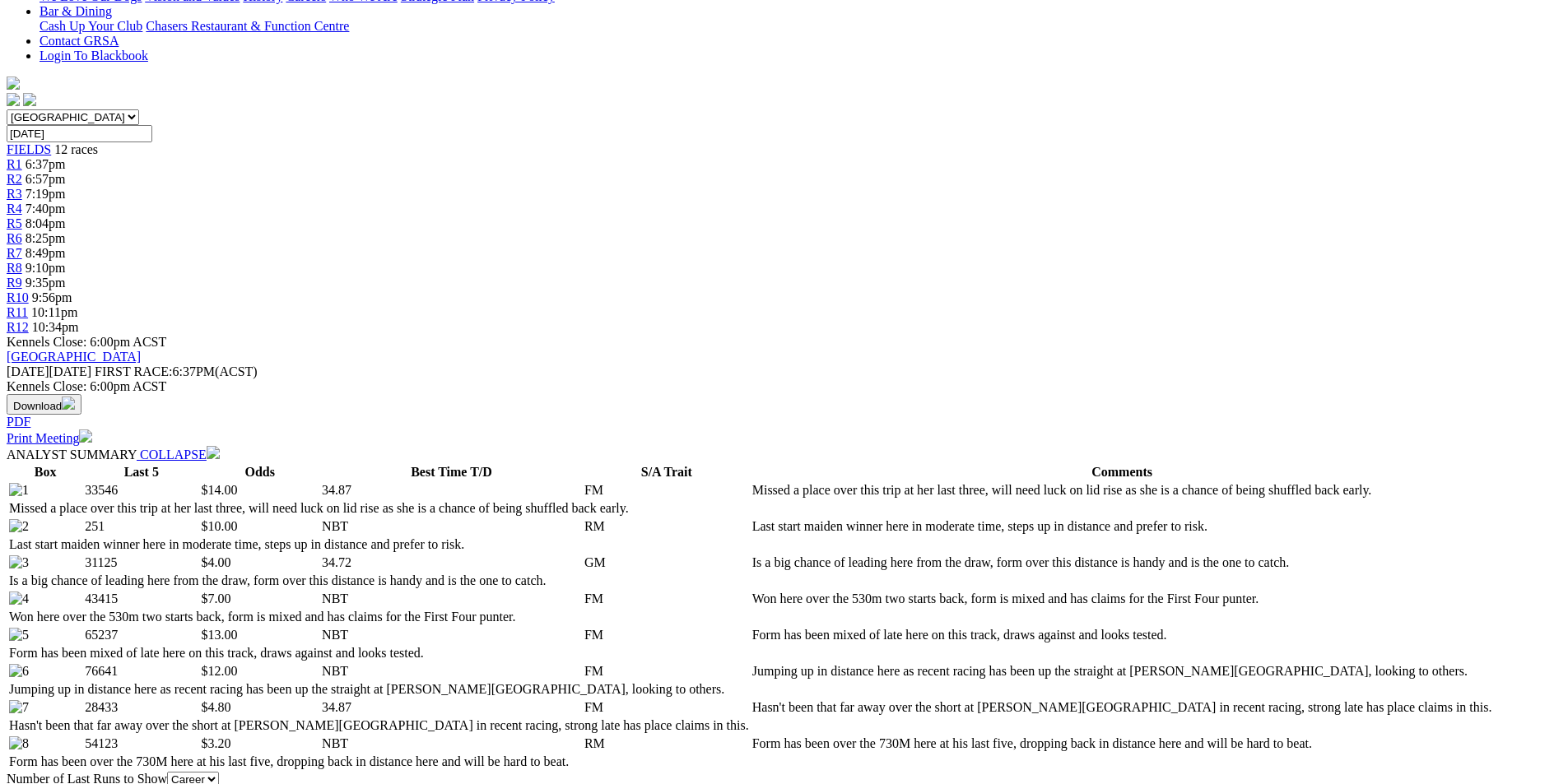
scroll to position [0, 0]
